Goal: Task Accomplishment & Management: Manage account settings

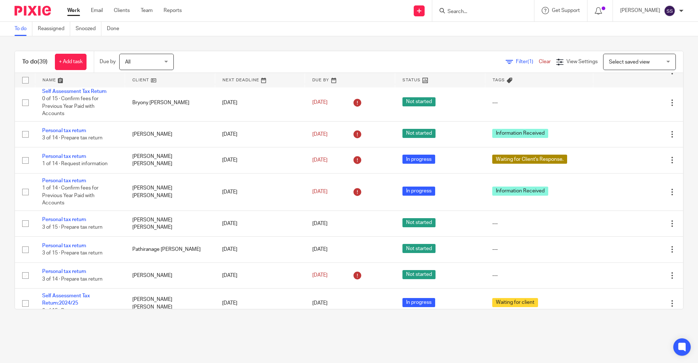
scroll to position [919, 0]
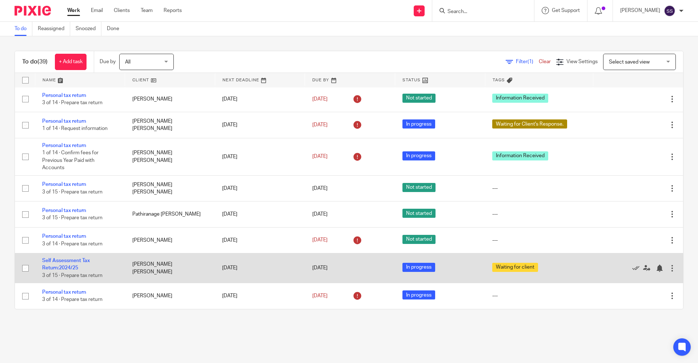
click at [668, 266] on div at bounding box center [671, 268] width 7 height 7
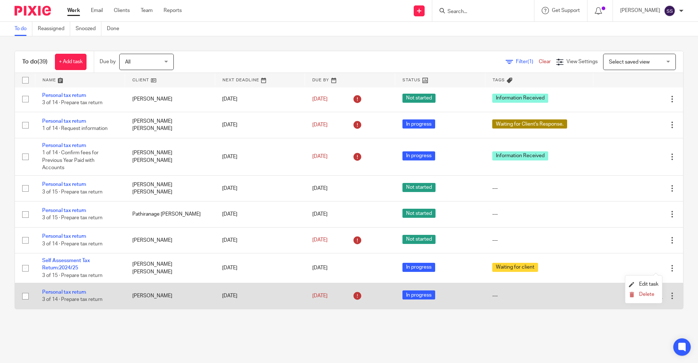
click at [544, 308] on td "---" at bounding box center [539, 296] width 108 height 26
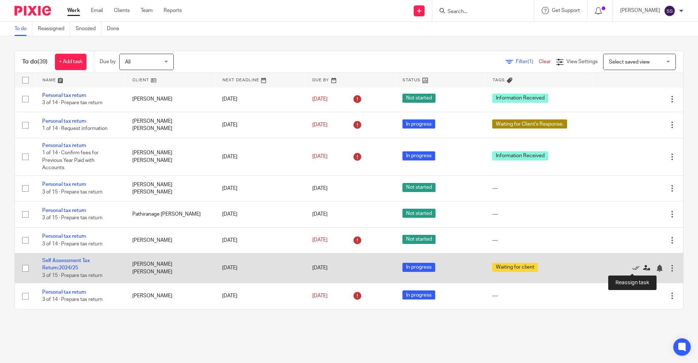
click at [643, 270] on icon at bounding box center [646, 268] width 7 height 7
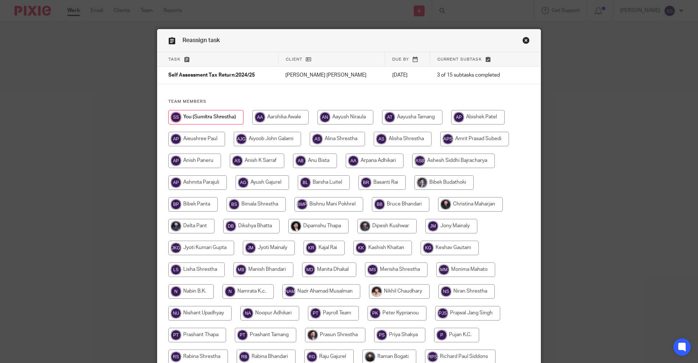
click at [468, 205] on input "radio" at bounding box center [470, 204] width 65 height 15
radio input "true"
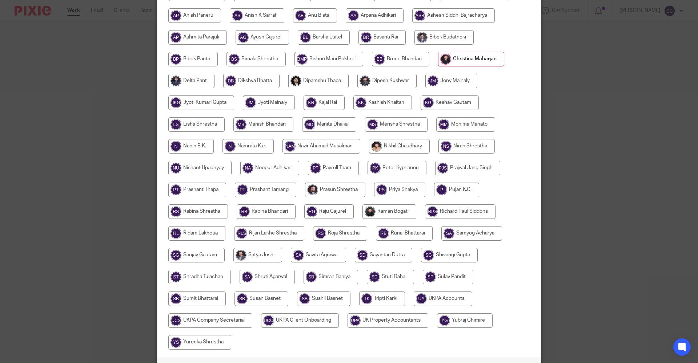
scroll to position [199, 0]
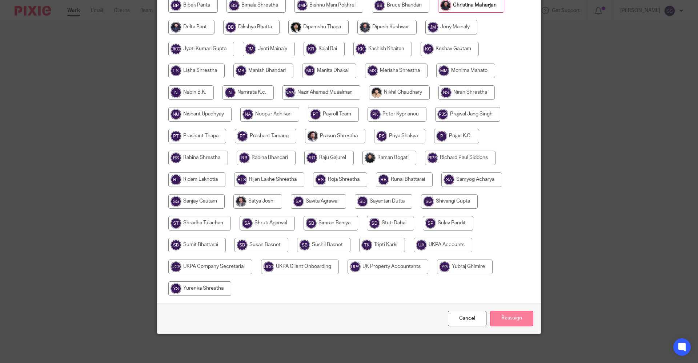
click at [503, 321] on input "Reassign" at bounding box center [511, 319] width 43 height 16
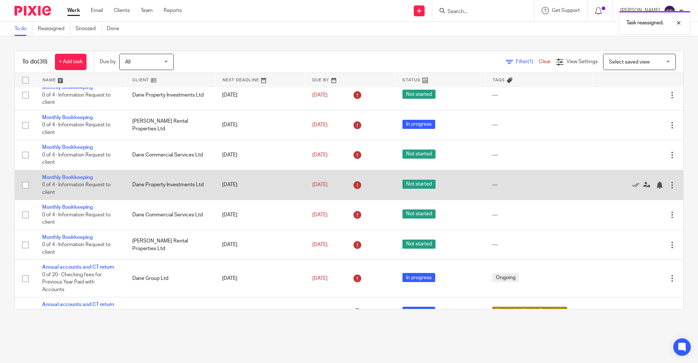
scroll to position [145, 0]
